Goal: Transaction & Acquisition: Purchase product/service

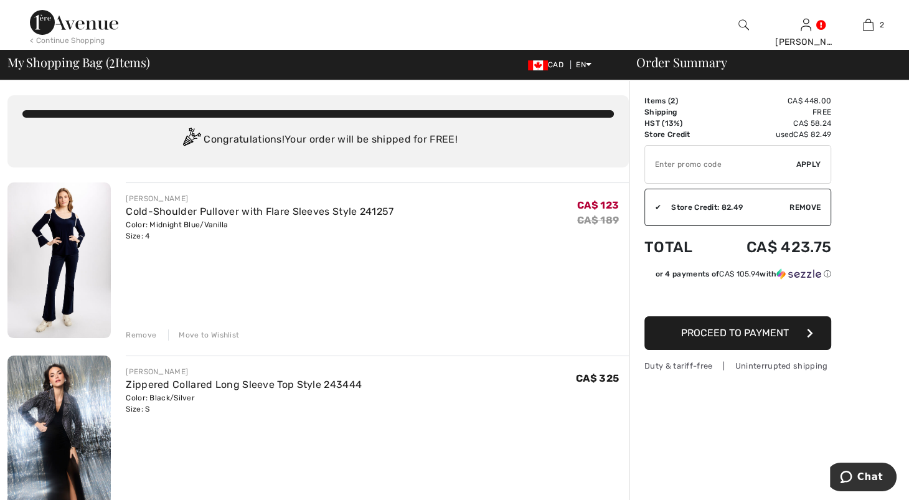
click at [151, 340] on div "Remove" at bounding box center [141, 334] width 30 height 11
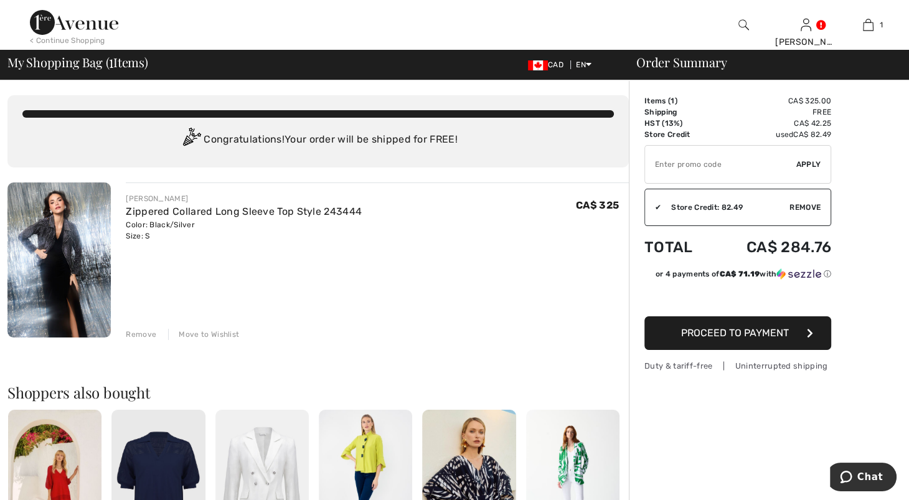
click at [54, 269] on img at bounding box center [58, 259] width 103 height 155
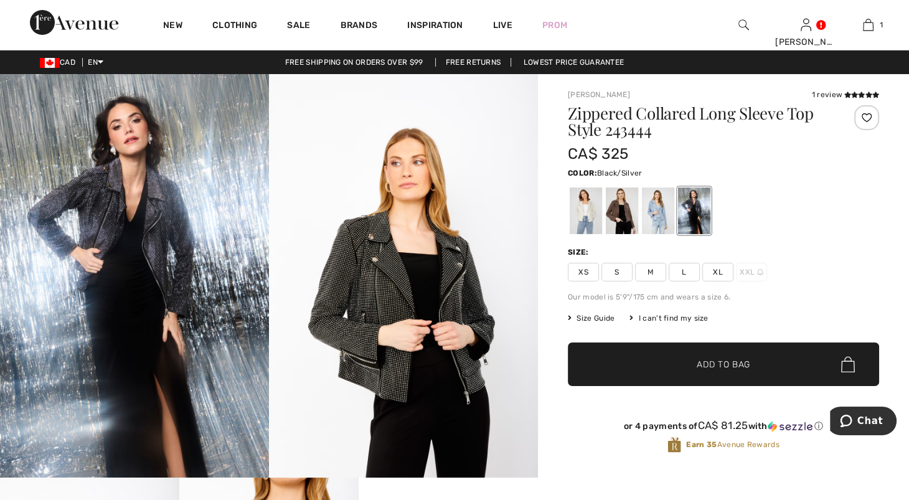
click at [628, 281] on span "S" at bounding box center [616, 272] width 31 height 19
